Goal: Task Accomplishment & Management: Manage account settings

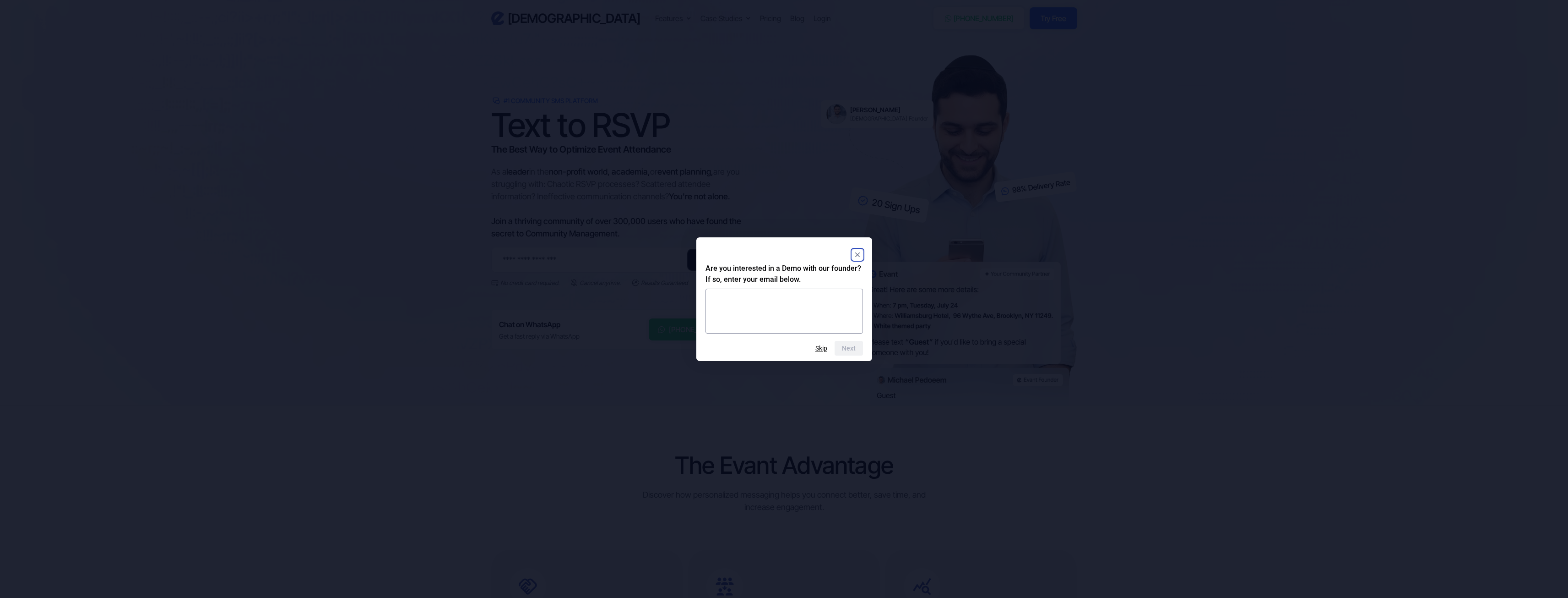
click at [767, 101] on html "Evant Features Text-to-RSVP & Event Check-In Targeted Messaging & Scheduled Sen…" at bounding box center [784, 299] width 1568 height 598
click at [761, 87] on html "Evant Features Text-to-RSVP & Event Check-In Targeted Messaging & Scheduled Sen…" at bounding box center [784, 299] width 1568 height 598
click at [853, 248] on div at bounding box center [784, 254] width 158 height 16
click at [821, 353] on div "Next Skip" at bounding box center [784, 349] width 158 height 15
click at [817, 345] on button "Skip" at bounding box center [821, 349] width 12 height 8
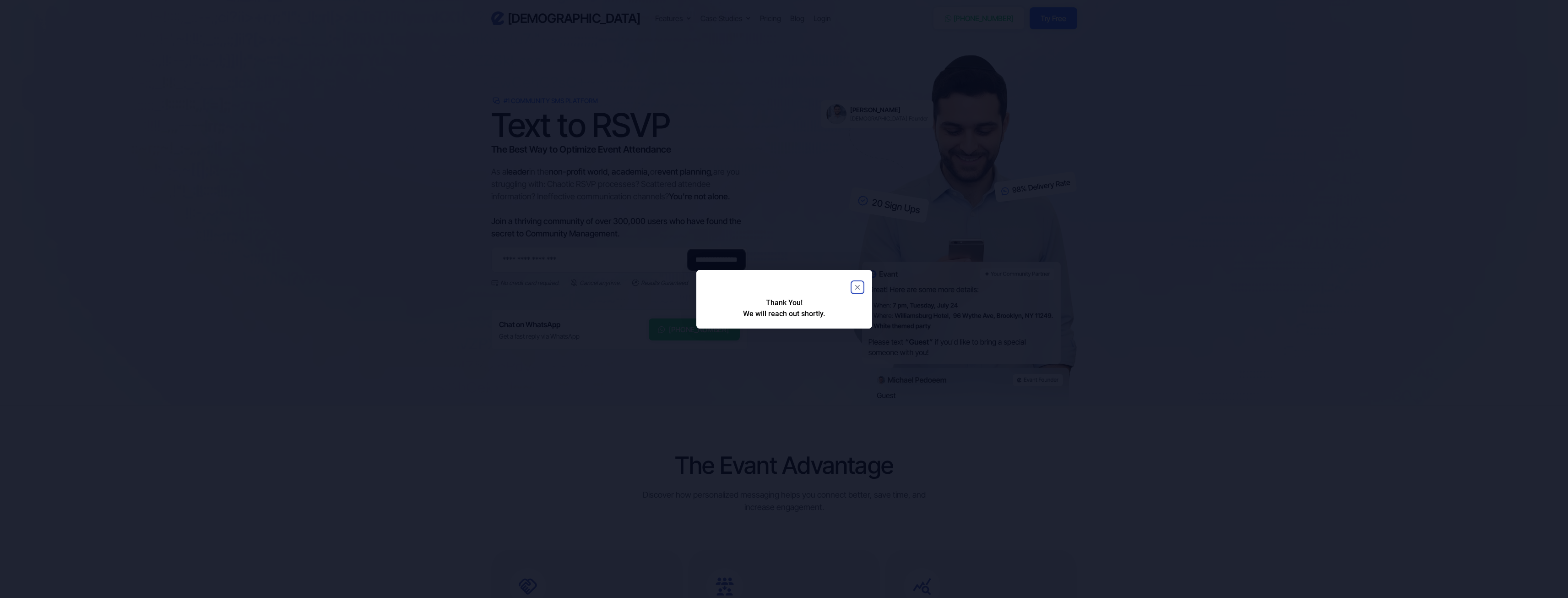
click at [848, 282] on div at bounding box center [784, 286] width 158 height 16
click at [857, 281] on div at bounding box center [784, 286] width 158 height 16
click at [855, 284] on rect "Close" at bounding box center [857, 287] width 11 height 11
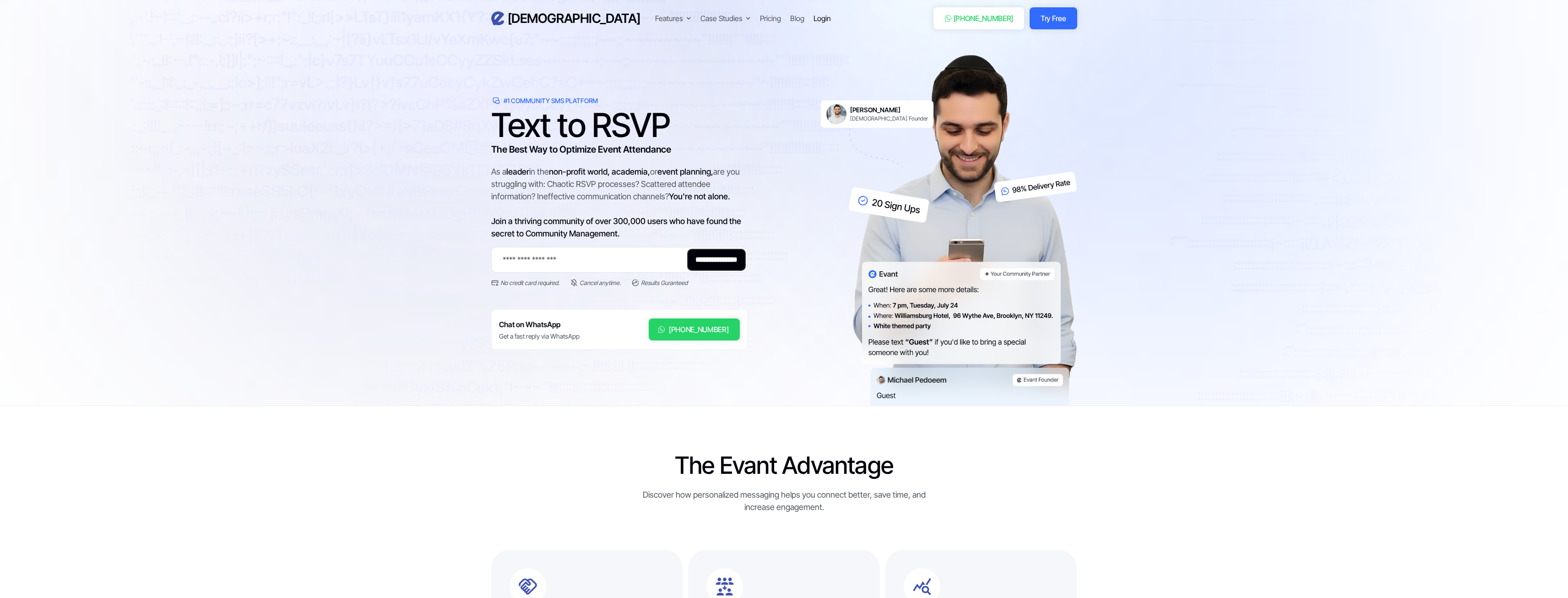
click at [814, 15] on div "Login" at bounding box center [822, 19] width 17 height 11
